Goal: Transaction & Acquisition: Purchase product/service

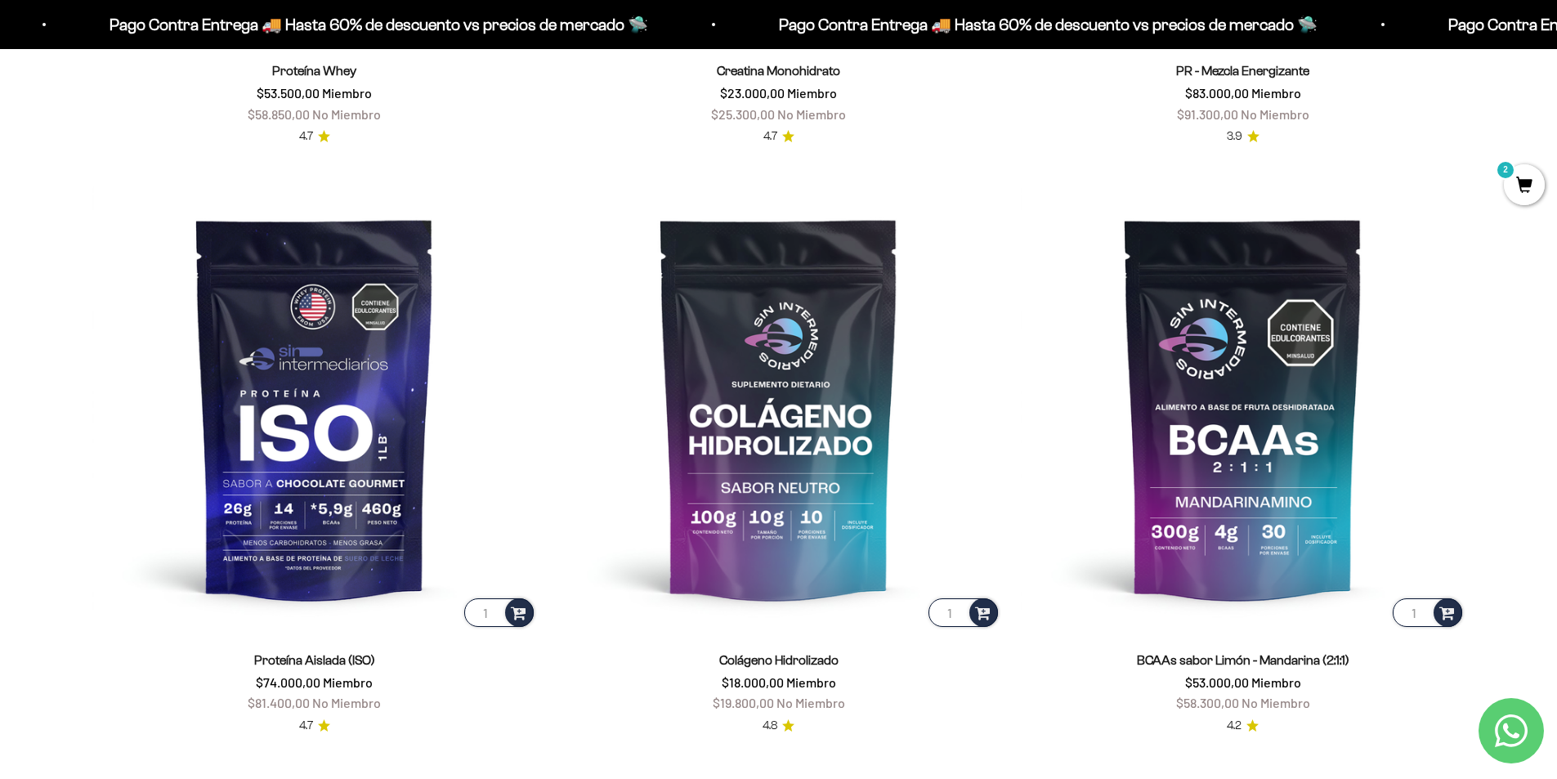
scroll to position [1308, 0]
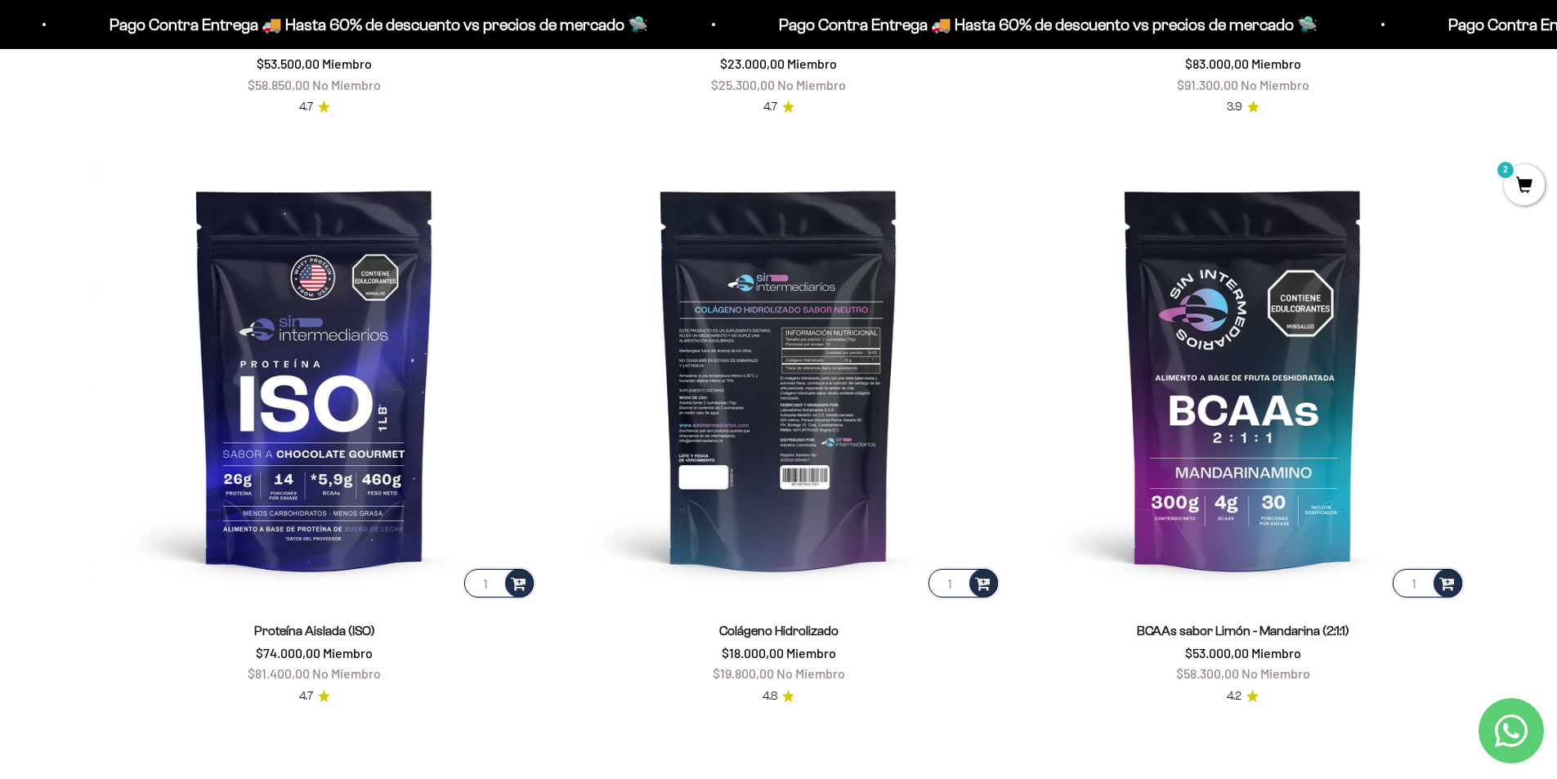
click at [805, 493] on img at bounding box center [779, 378] width 445 height 445
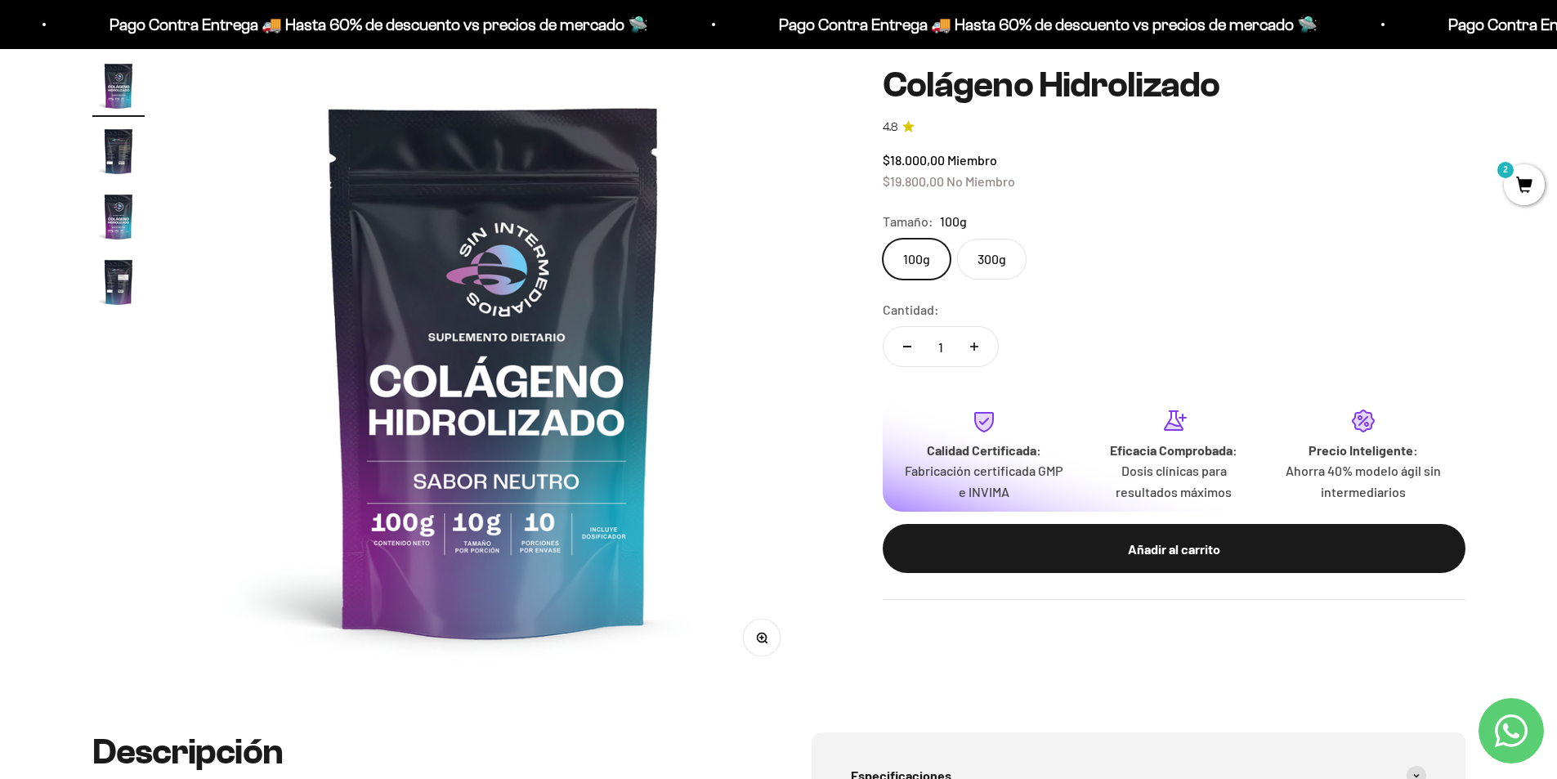
click at [1003, 270] on label "300g" at bounding box center [991, 259] width 69 height 41
click at [883, 239] on input "300g" at bounding box center [882, 238] width 1 height 1
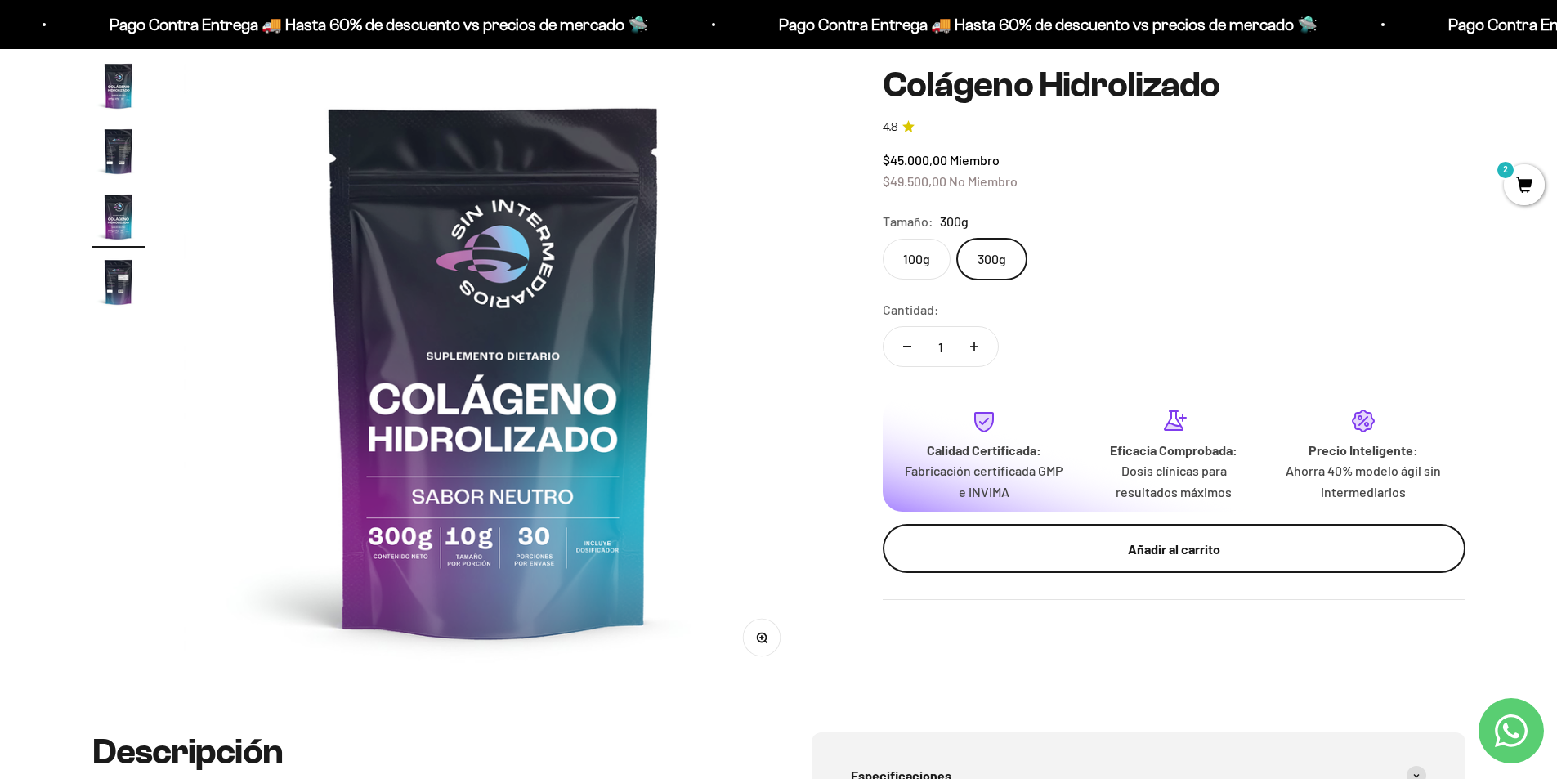
click at [1036, 542] on div "Añadir al carrito" at bounding box center [1173, 548] width 517 height 21
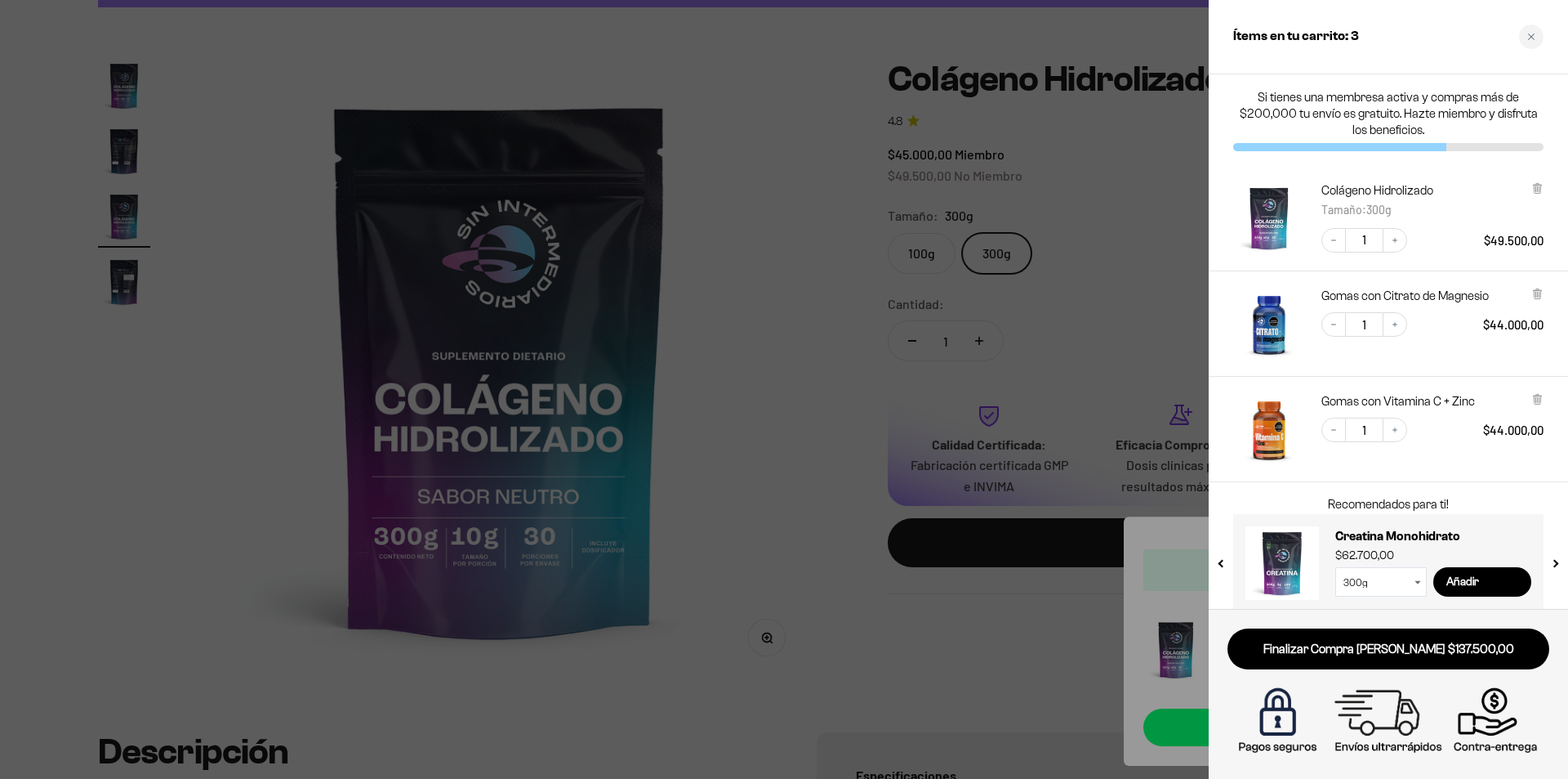
scroll to position [16, 0]
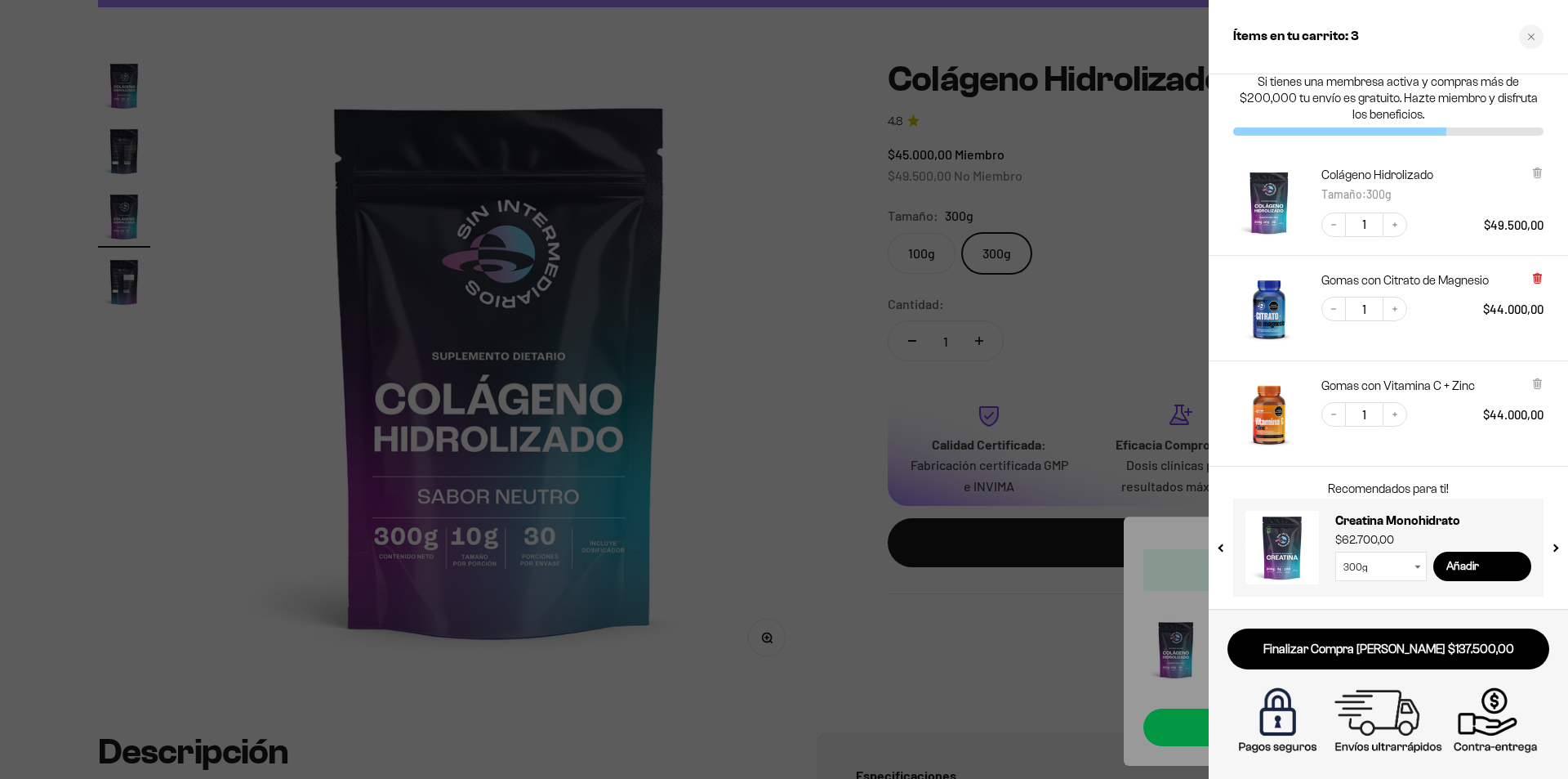
click at [1541, 273] on icon at bounding box center [1538, 278] width 12 height 12
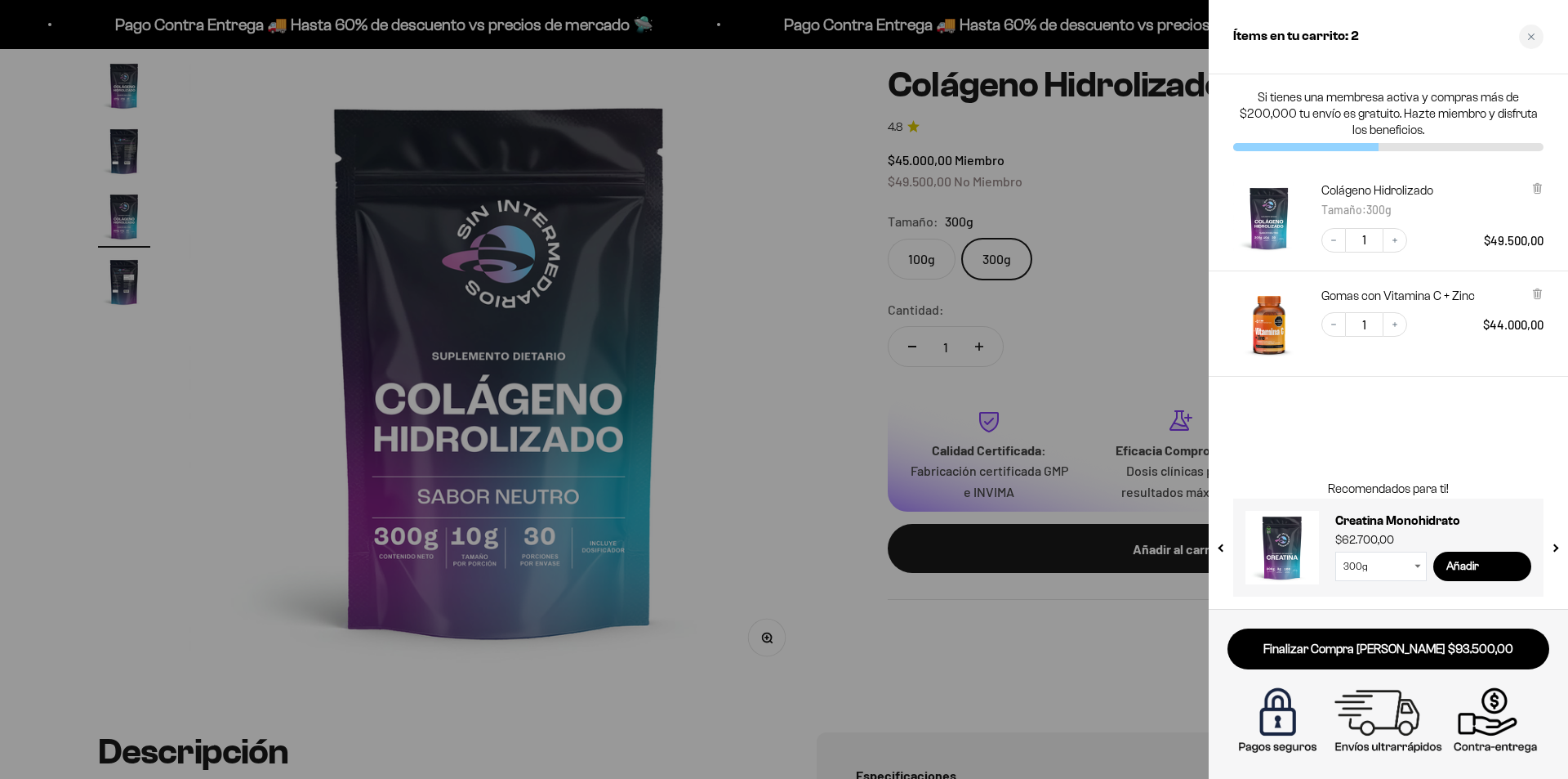
scroll to position [0, 0]
click at [1535, 300] on div at bounding box center [1538, 296] width 12 height 16
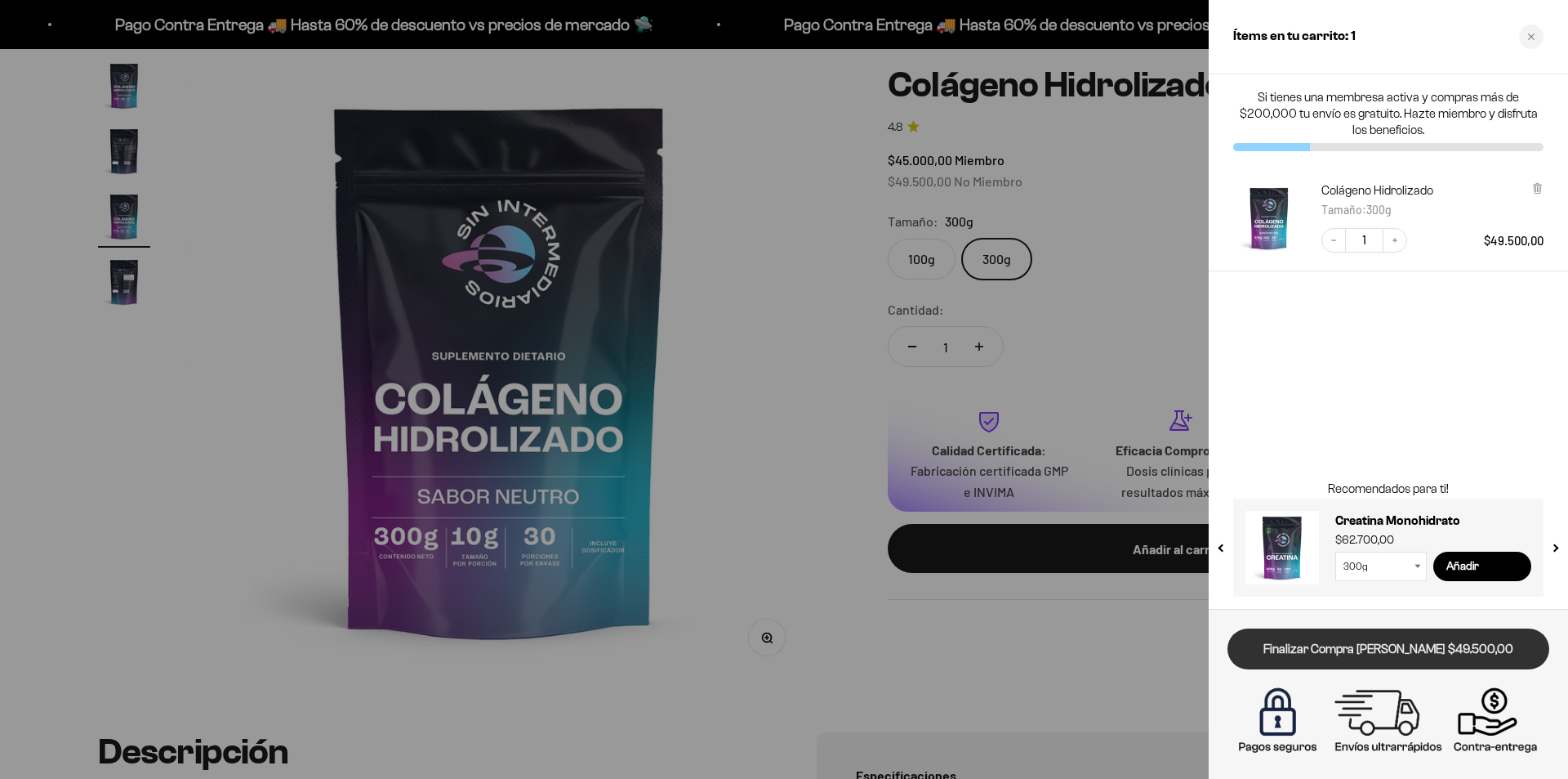
click at [1330, 660] on link "Finalizar Compra [PERSON_NAME] $49.500,00" at bounding box center [1388, 650] width 322 height 42
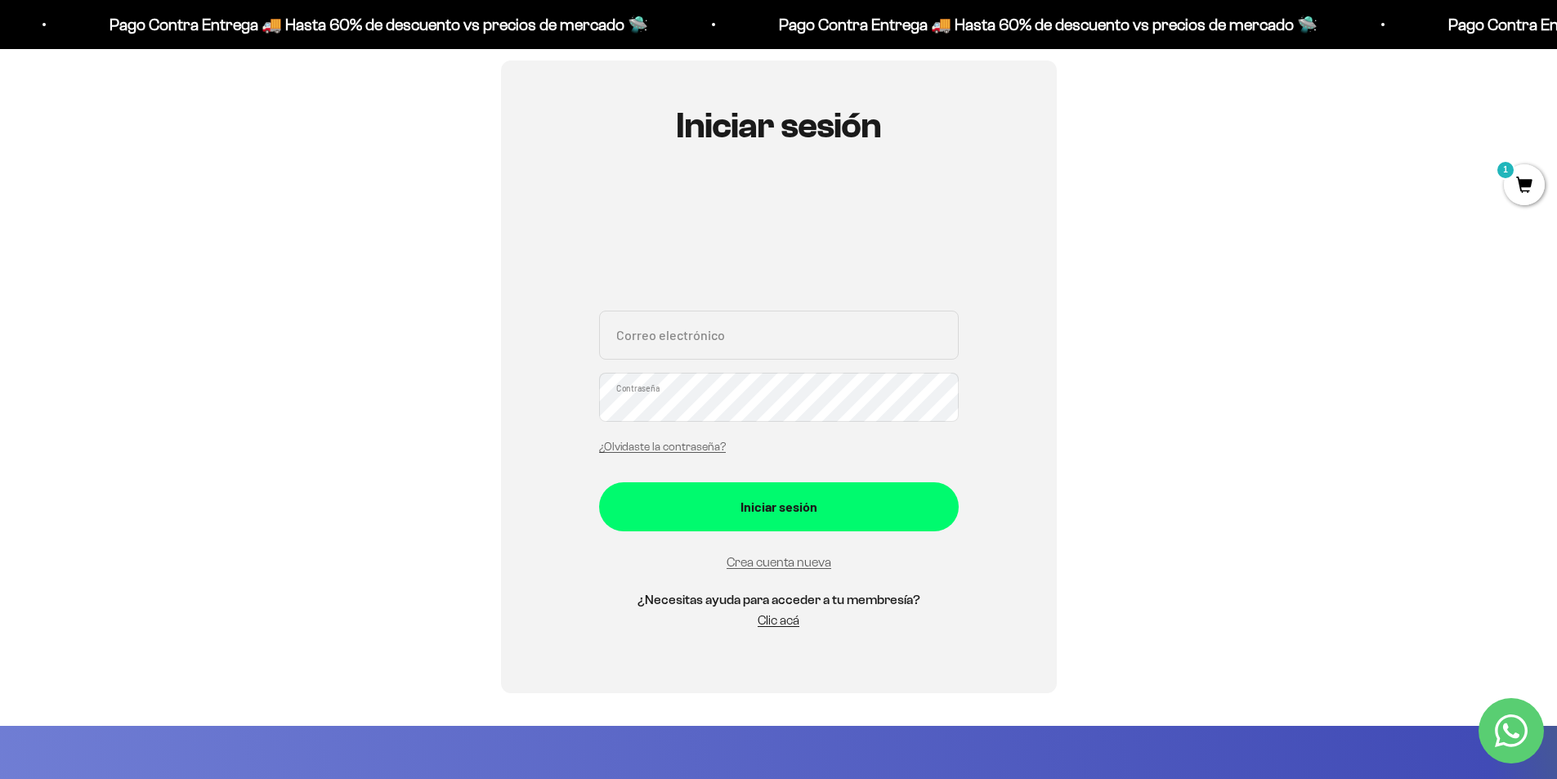
scroll to position [163, 0]
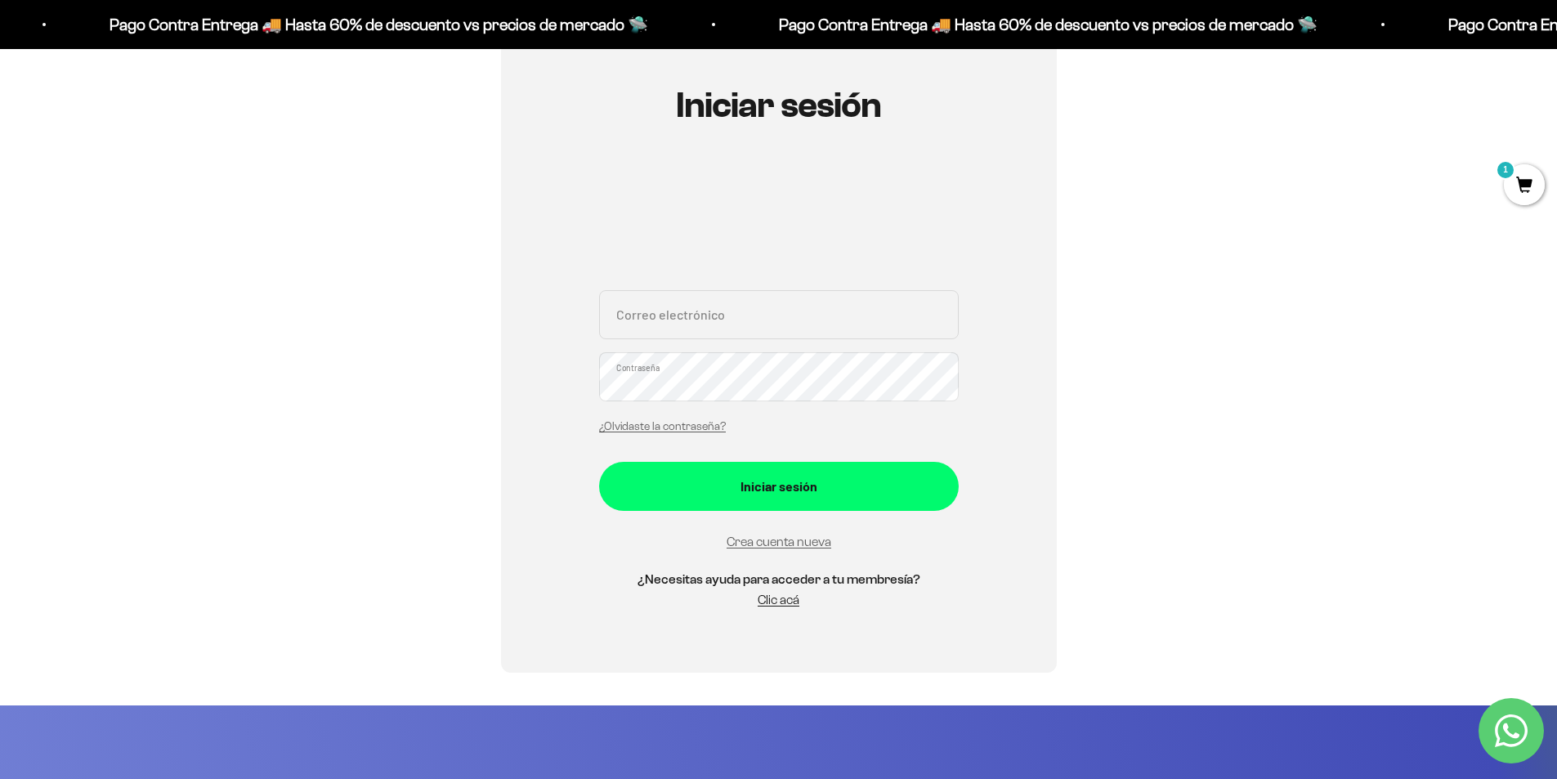
click at [762, 309] on input "Correo electrónico" at bounding box center [779, 314] width 360 height 49
type input "alex_33383@hotmail.com"
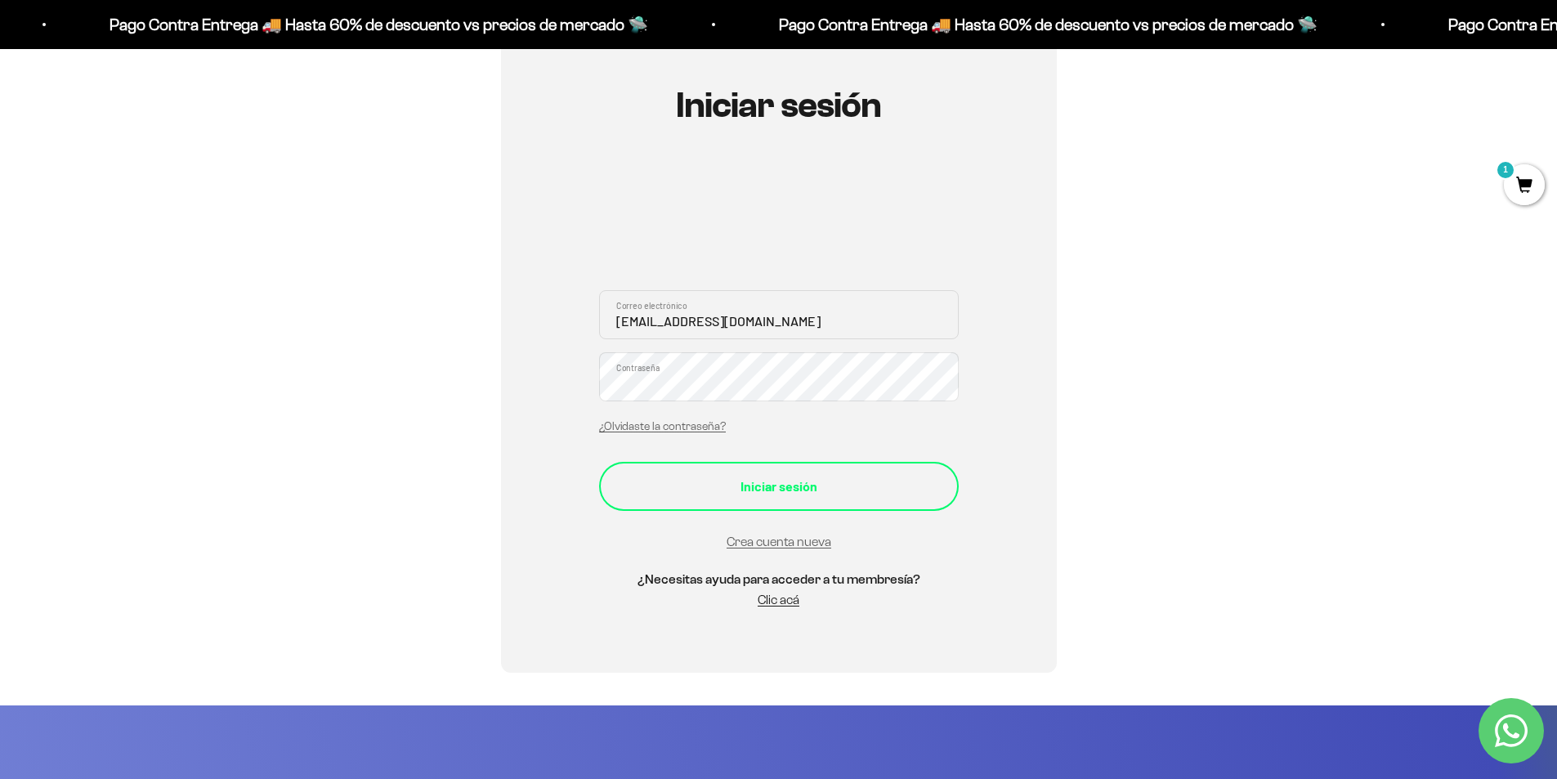
click at [803, 477] on div "Iniciar sesión" at bounding box center [779, 486] width 294 height 21
